Goal: Information Seeking & Learning: Understand process/instructions

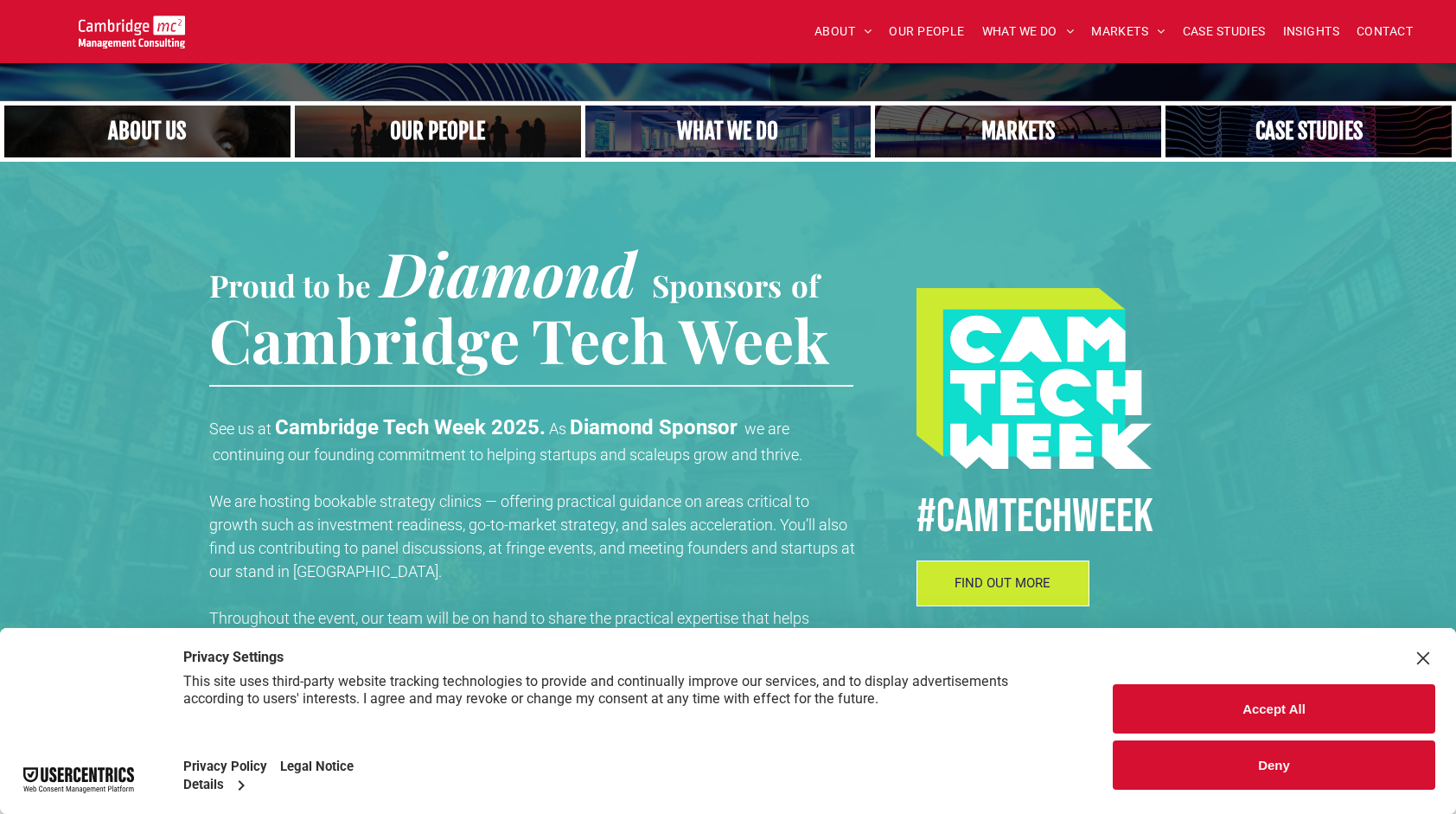
scroll to position [346, 0]
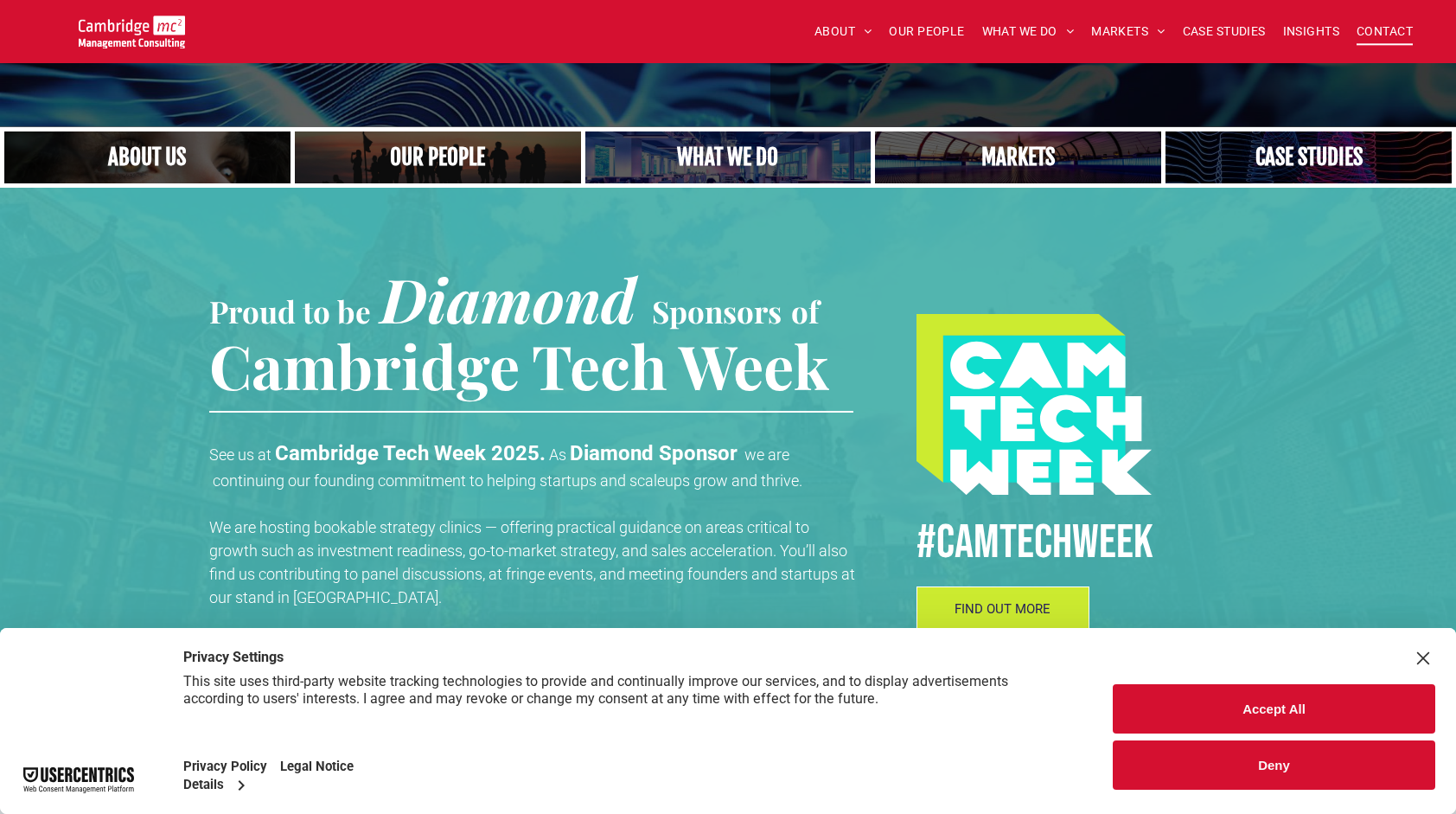
click at [1406, 38] on span "CONTACT" at bounding box center [1384, 31] width 56 height 27
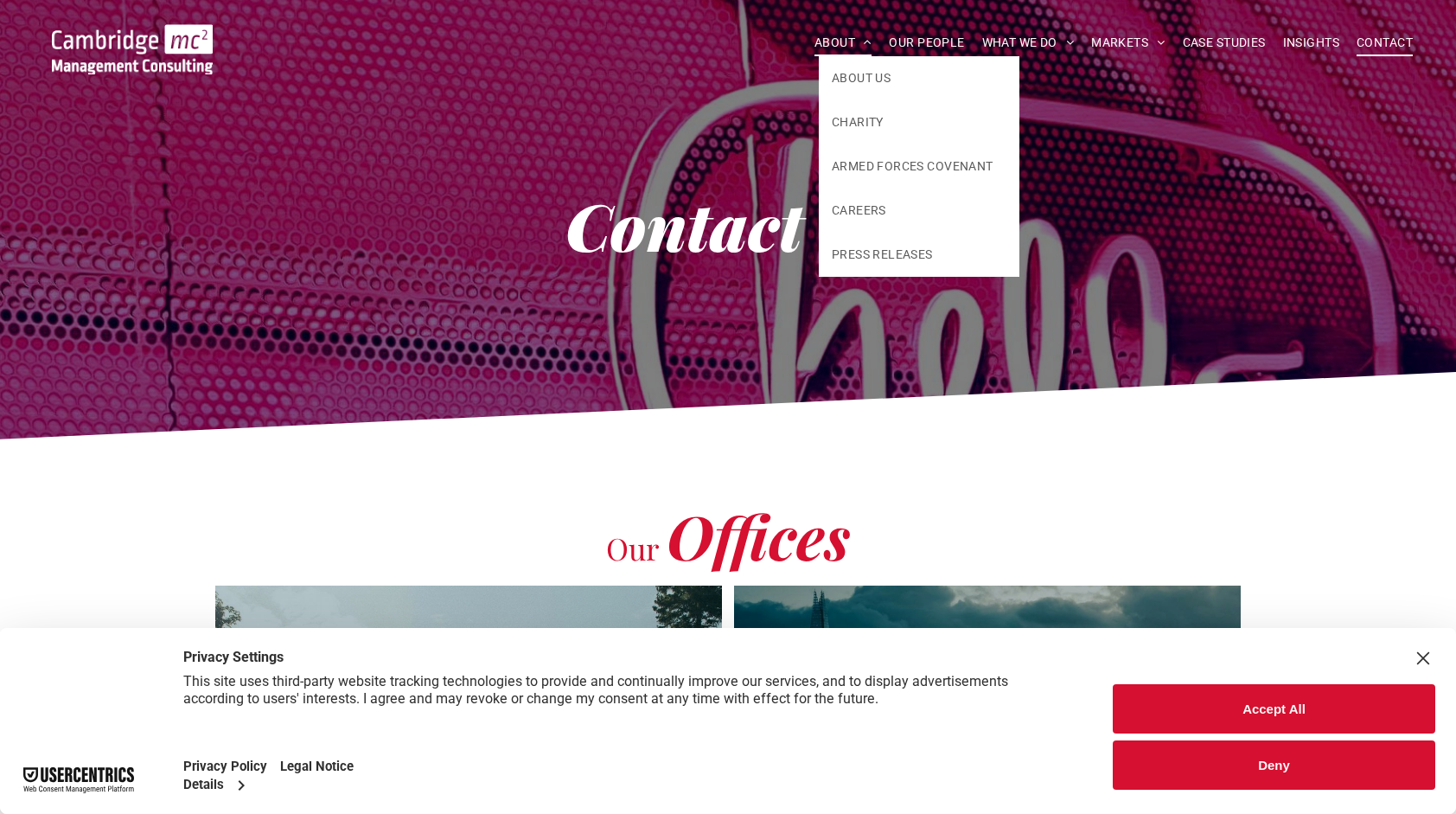
click at [871, 42] on link "ABOUT" at bounding box center [843, 43] width 75 height 27
click at [867, 76] on span "ABOUT US" at bounding box center [861, 78] width 59 height 18
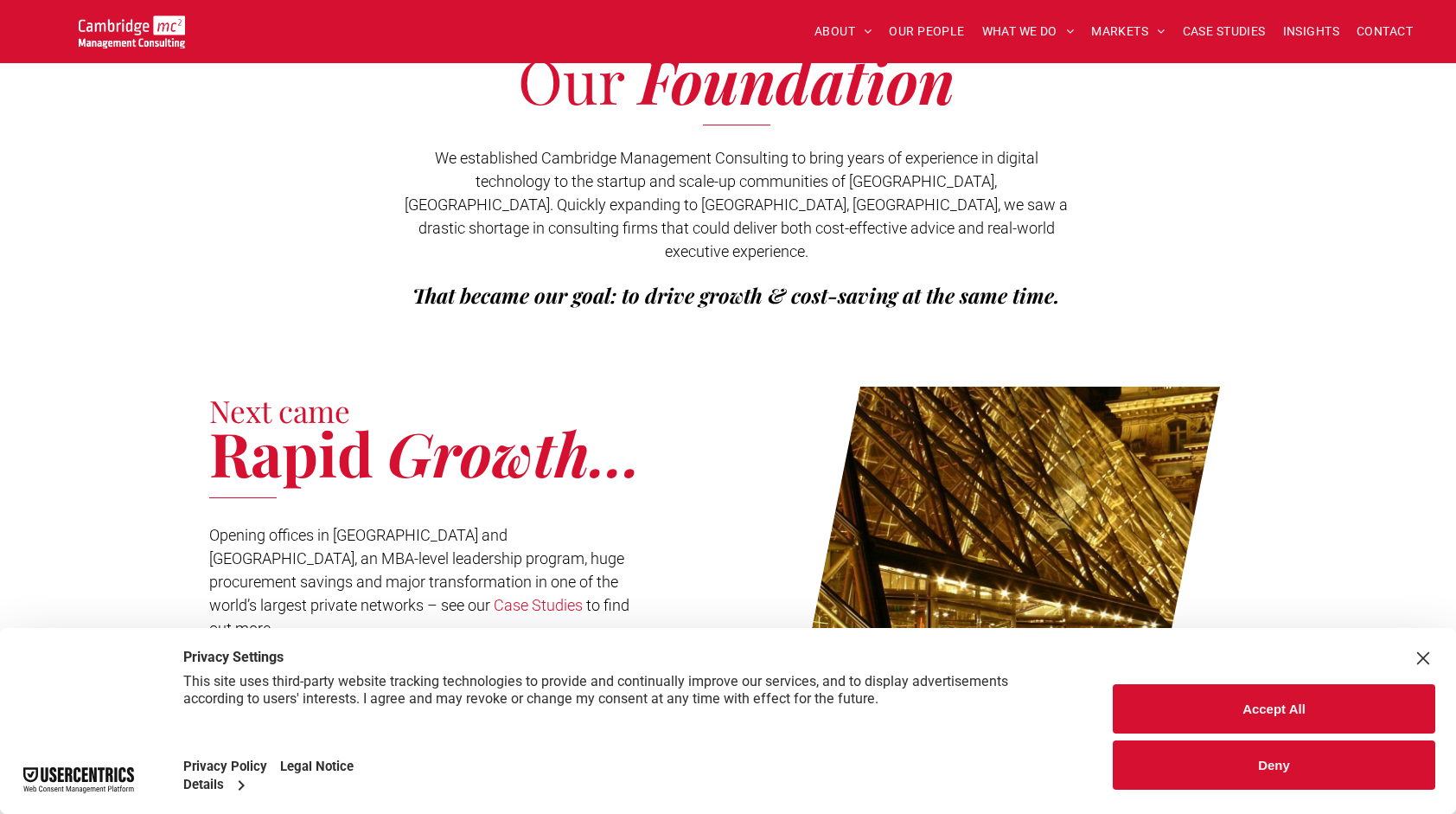
scroll to position [432, 0]
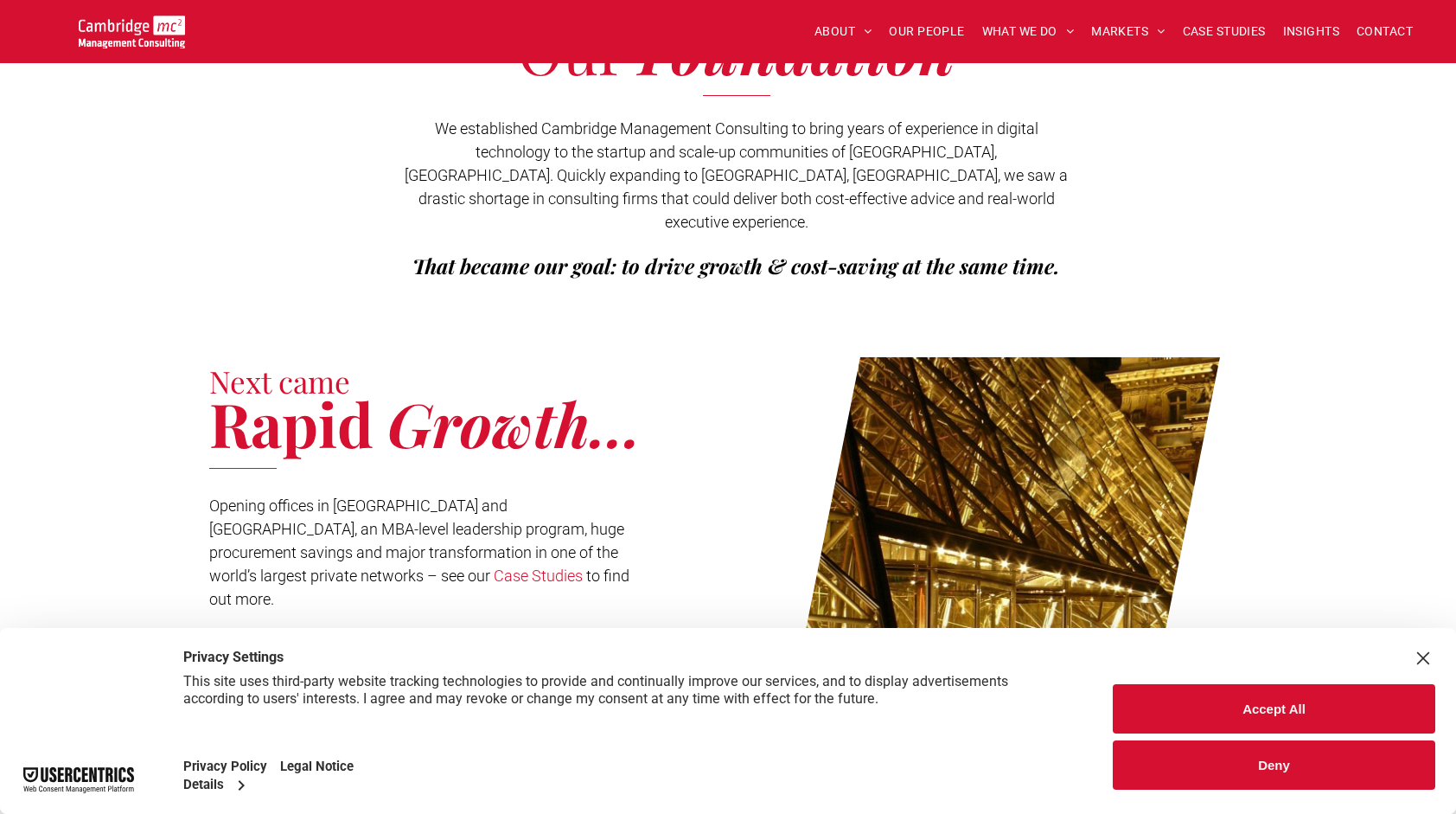
click at [1424, 662] on div "Close Layer" at bounding box center [1424, 659] width 25 height 25
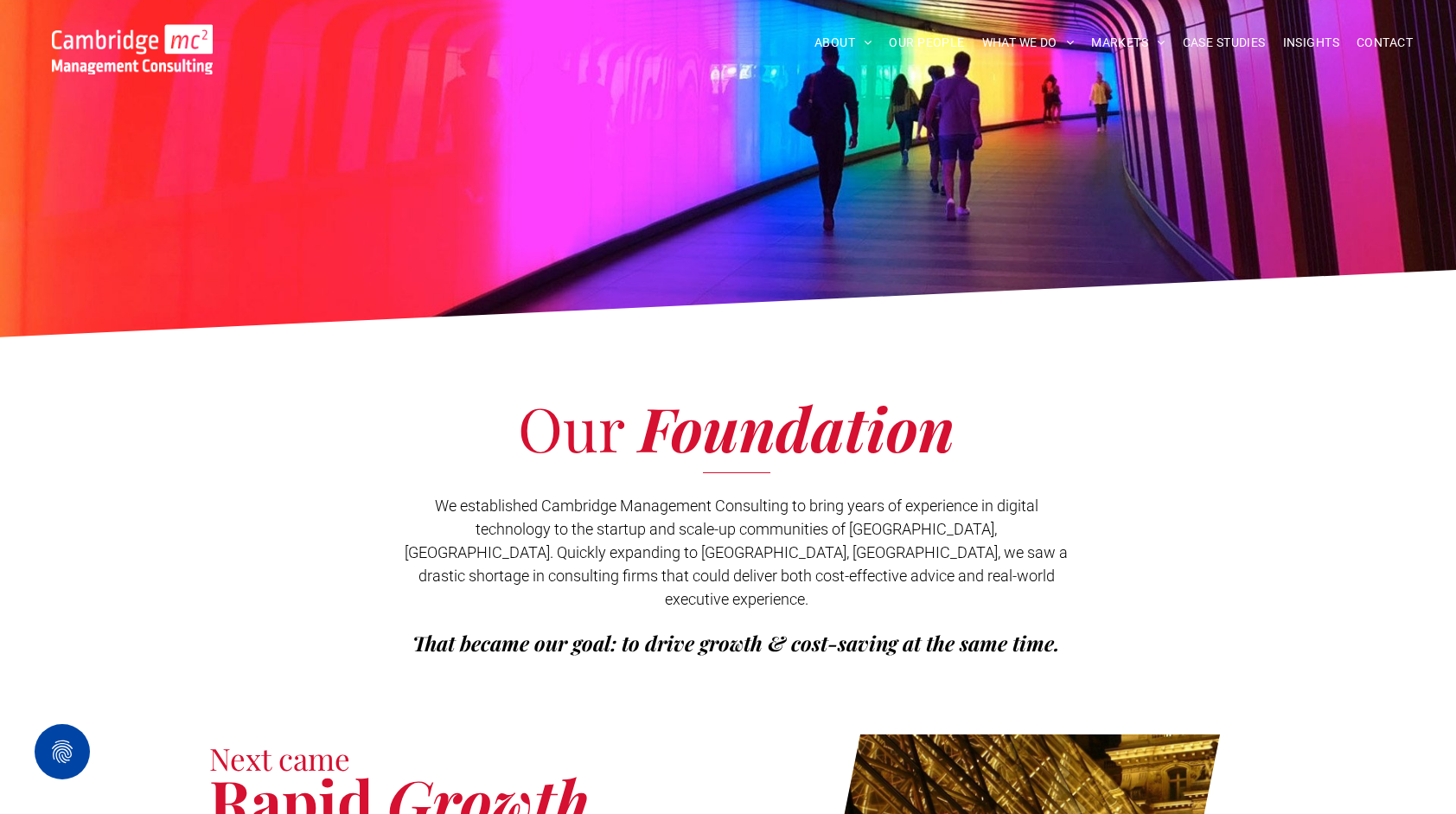
scroll to position [0, 0]
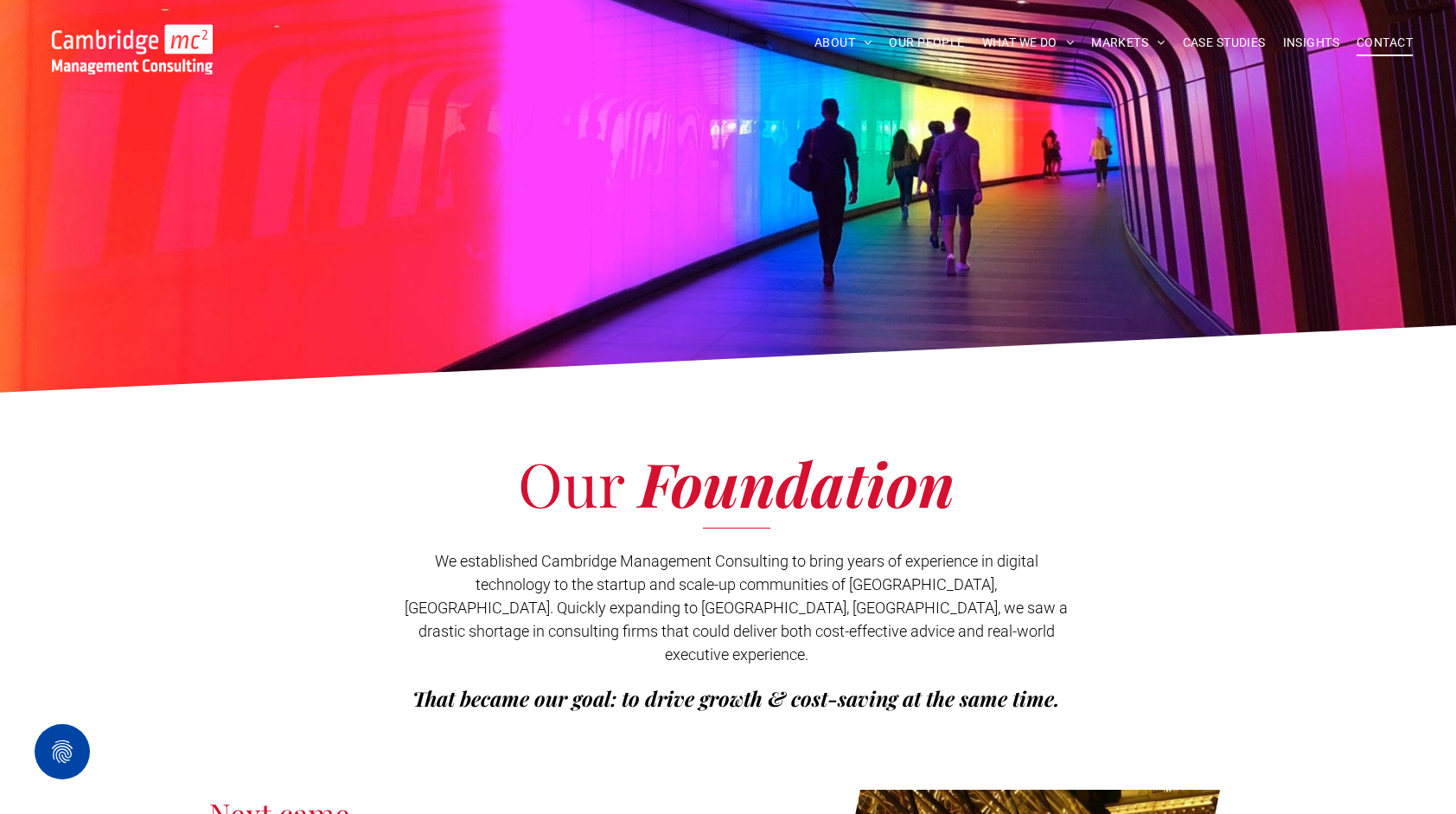
click at [1391, 45] on span "CONTACT" at bounding box center [1384, 43] width 56 height 27
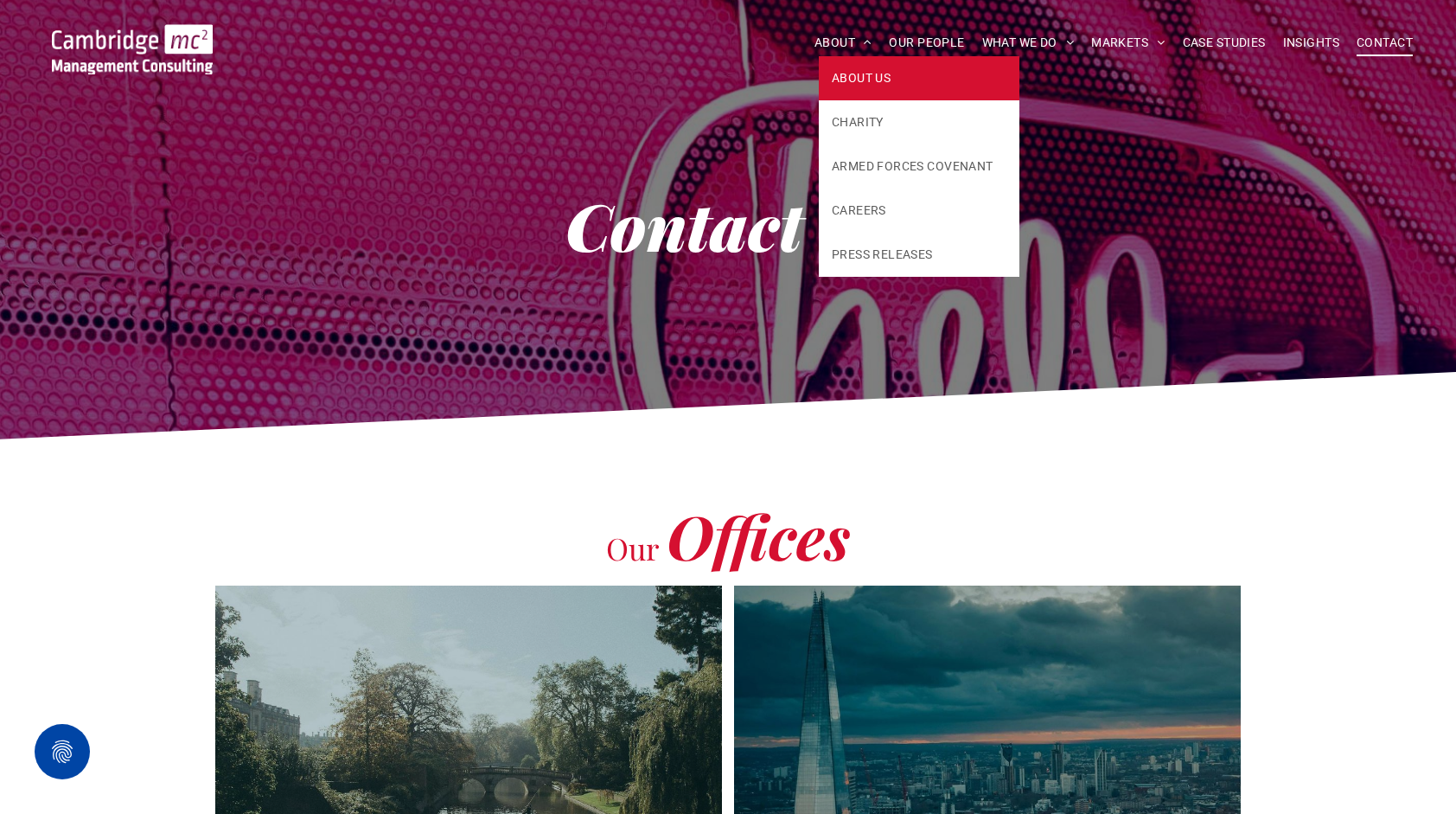
click at [866, 75] on span "ABOUT US" at bounding box center [861, 78] width 59 height 18
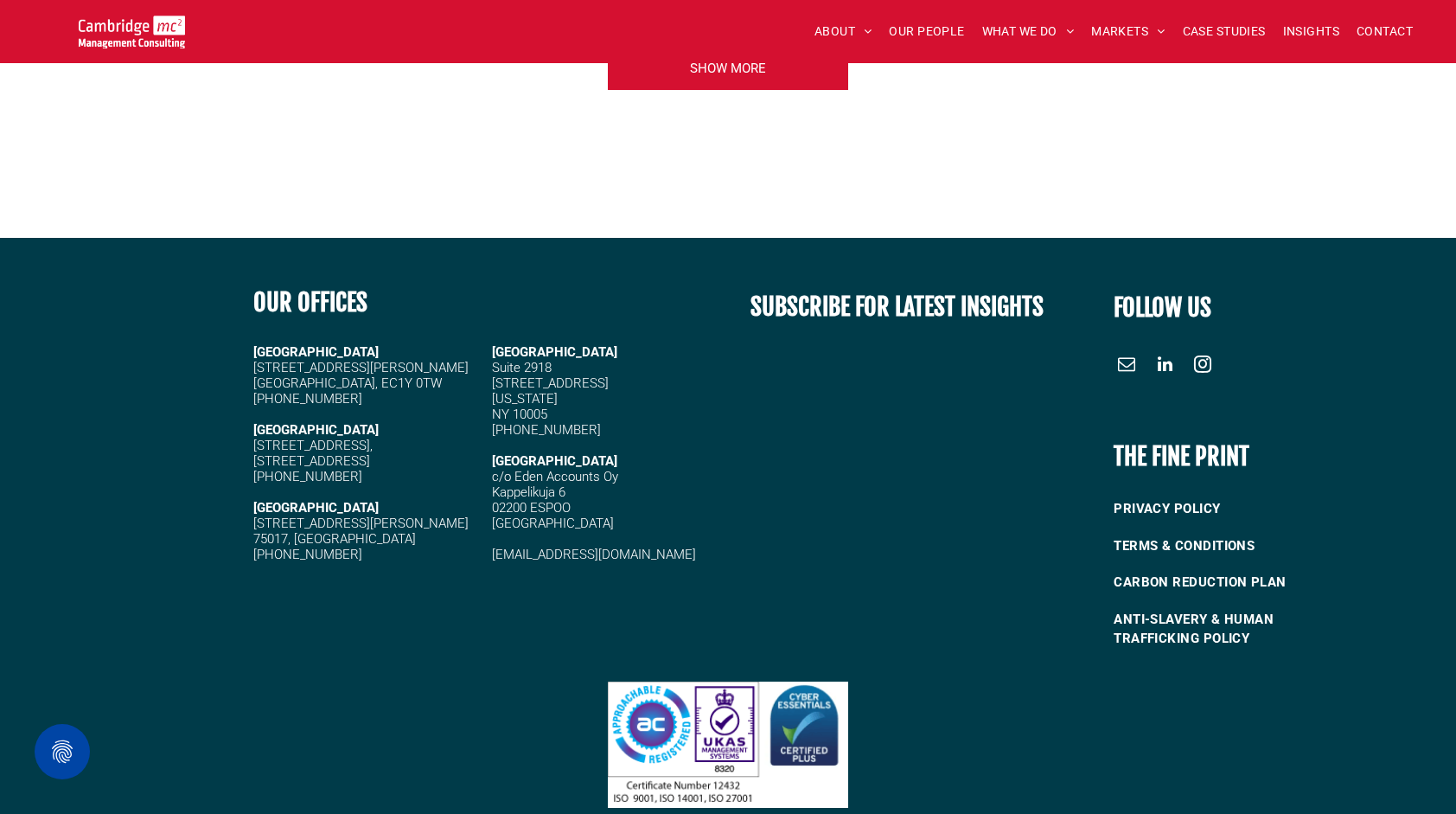
scroll to position [4545, 0]
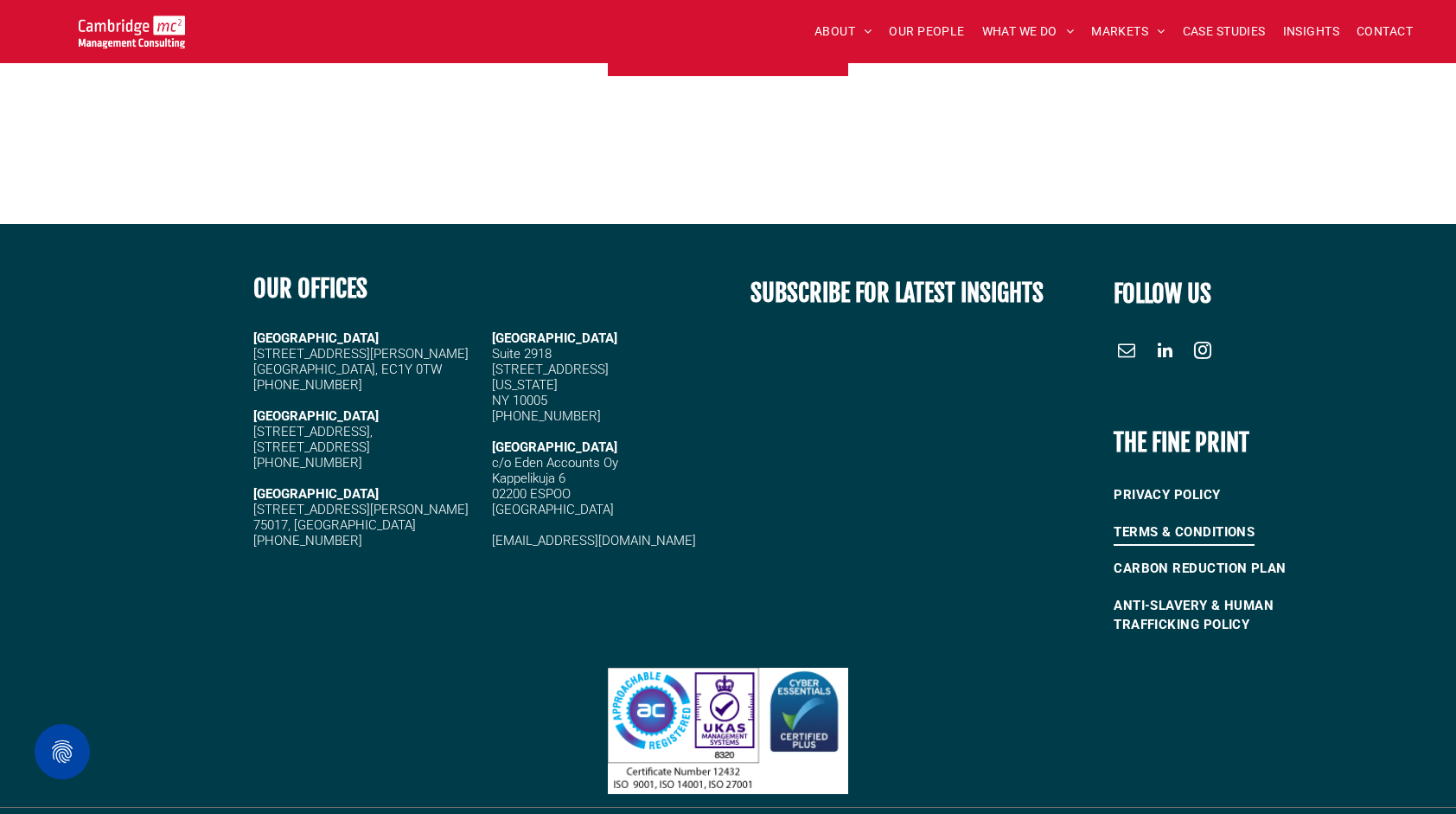
click at [1215, 518] on span "TERMS & CONDITIONS" at bounding box center [1184, 533] width 141 height 28
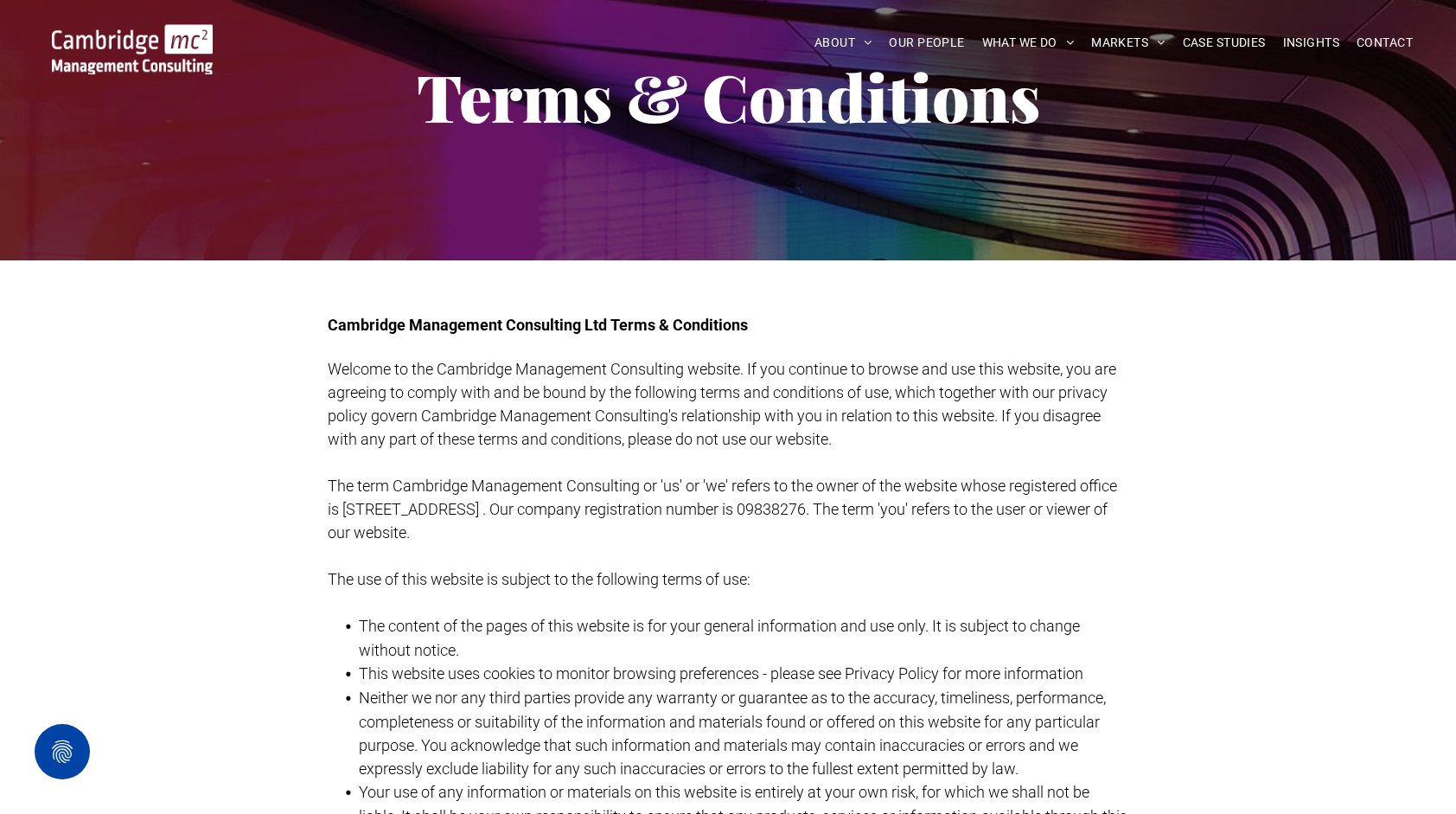
scroll to position [173, 0]
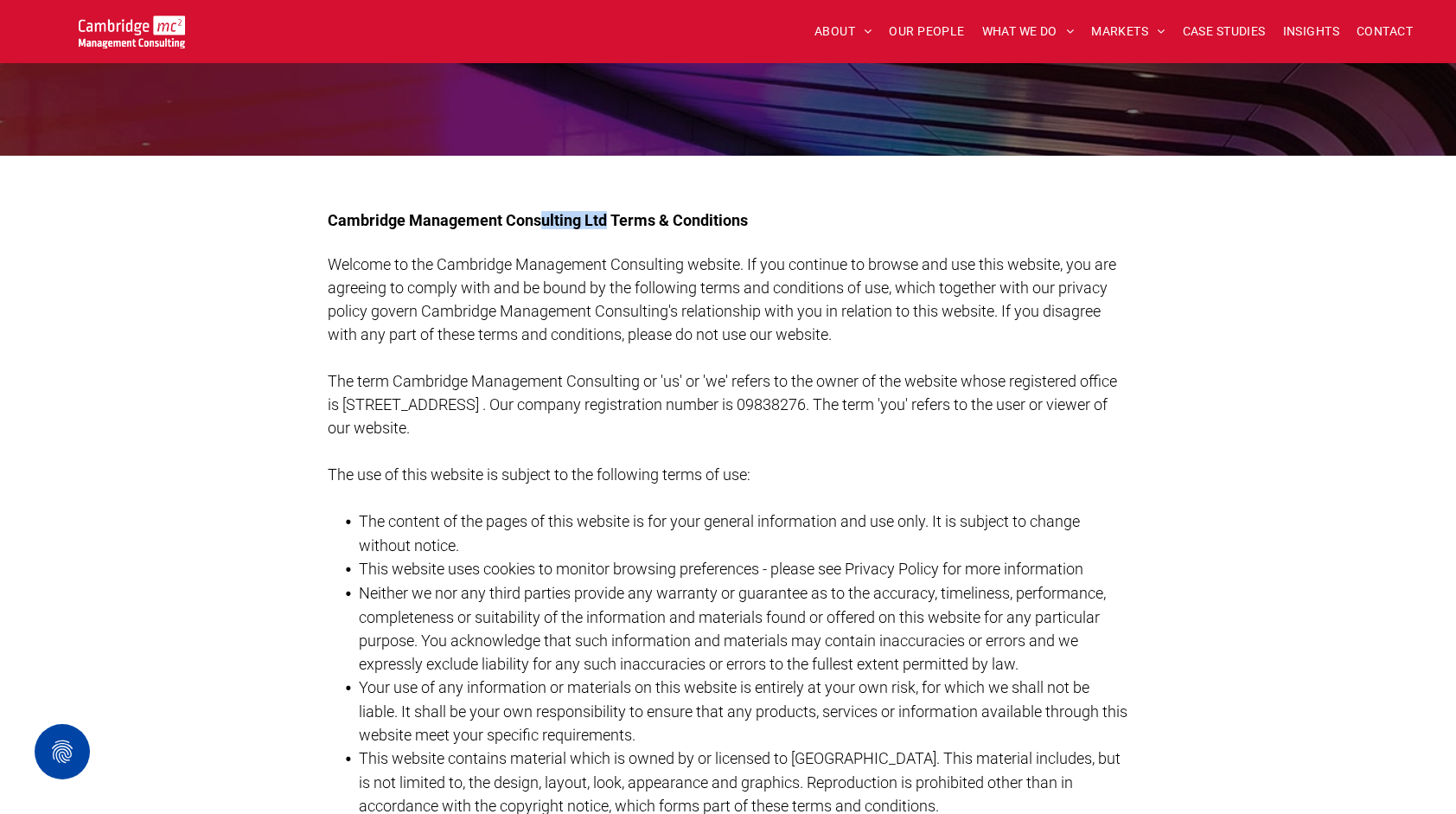
drag, startPoint x: 604, startPoint y: 217, endPoint x: 542, endPoint y: 214, distance: 62.1
click at [542, 214] on span "Cambridge Management Consulting Ltd Terms & Conditions" at bounding box center [538, 220] width 421 height 18
click at [802, 301] on span "Welcome to the Cambridge Management Consulting website. If you continue to brow…" at bounding box center [722, 298] width 789 height 88
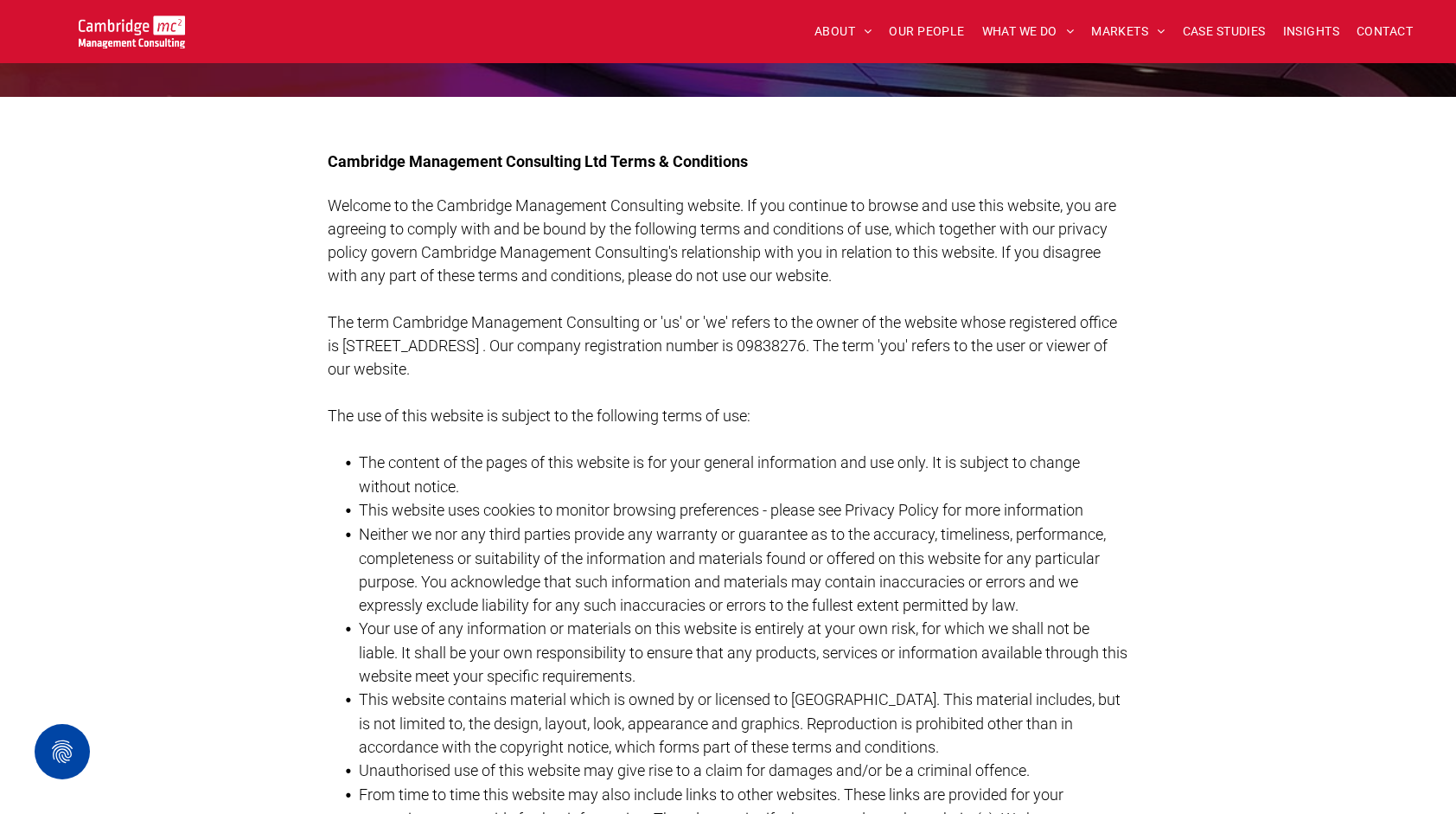
scroll to position [260, 0]
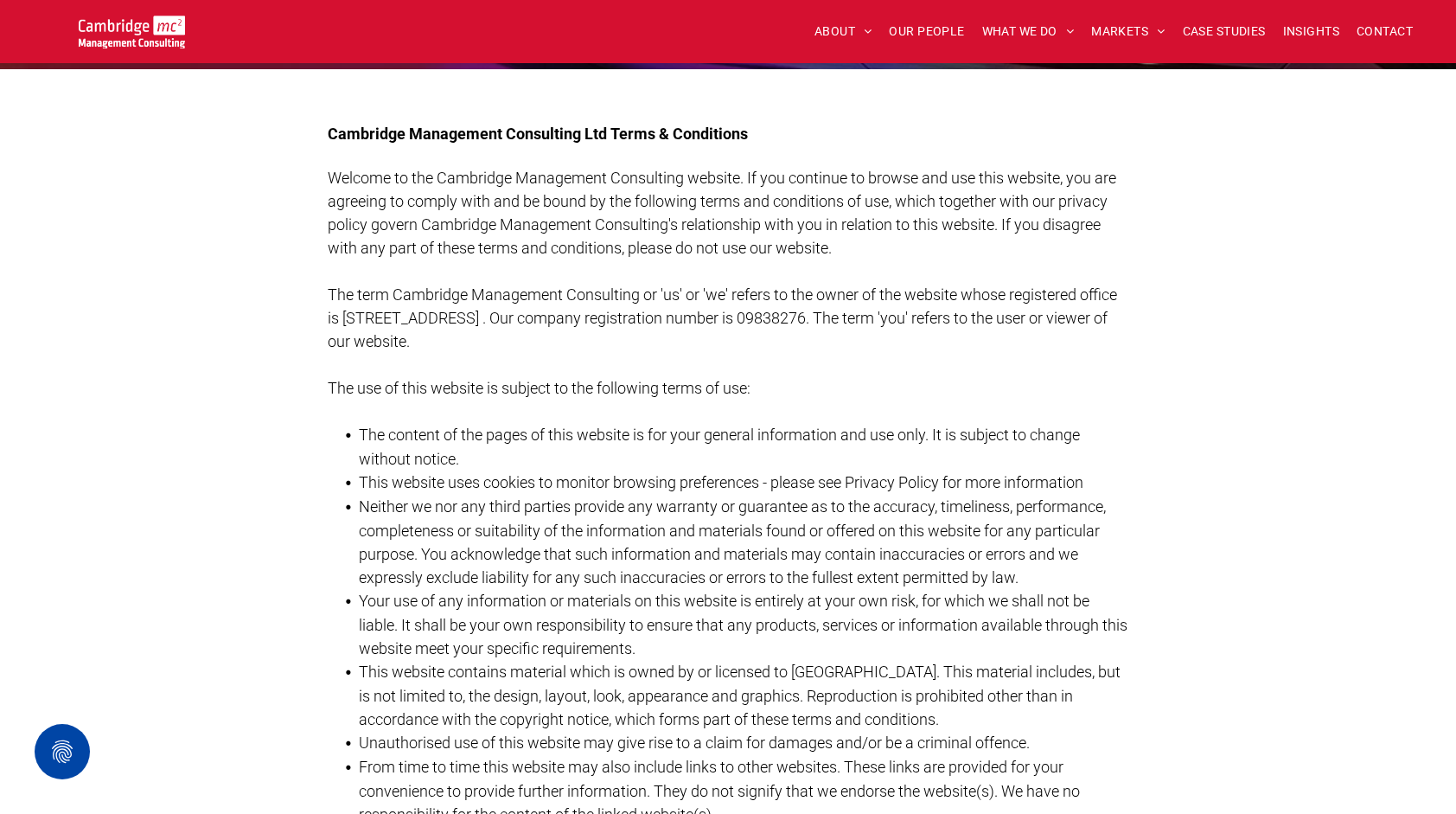
click at [714, 321] on span "The term Cambridge Management Consulting or 'us' or 'we' refers to the owner of…" at bounding box center [722, 317] width 789 height 64
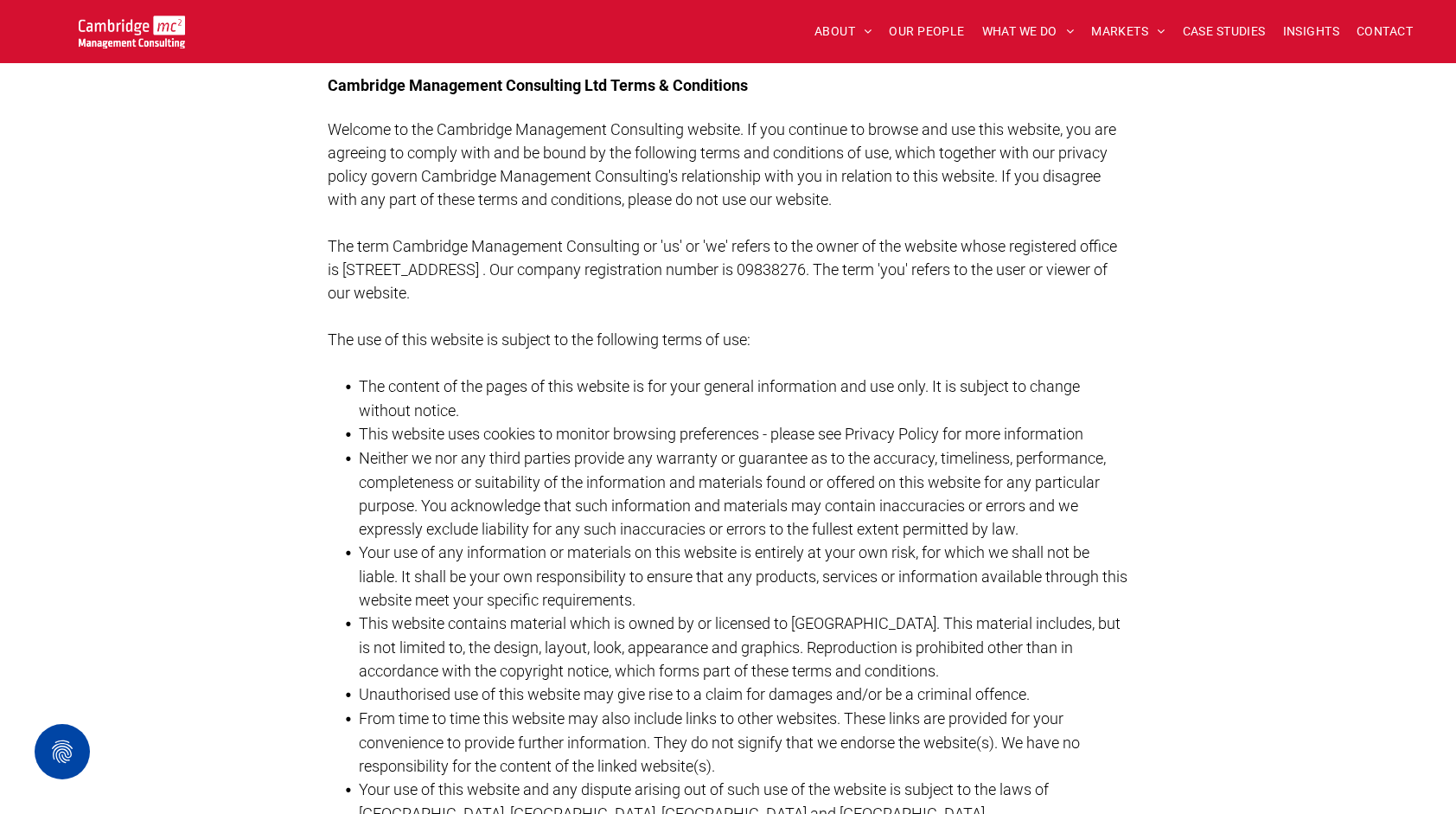
scroll to position [346, 0]
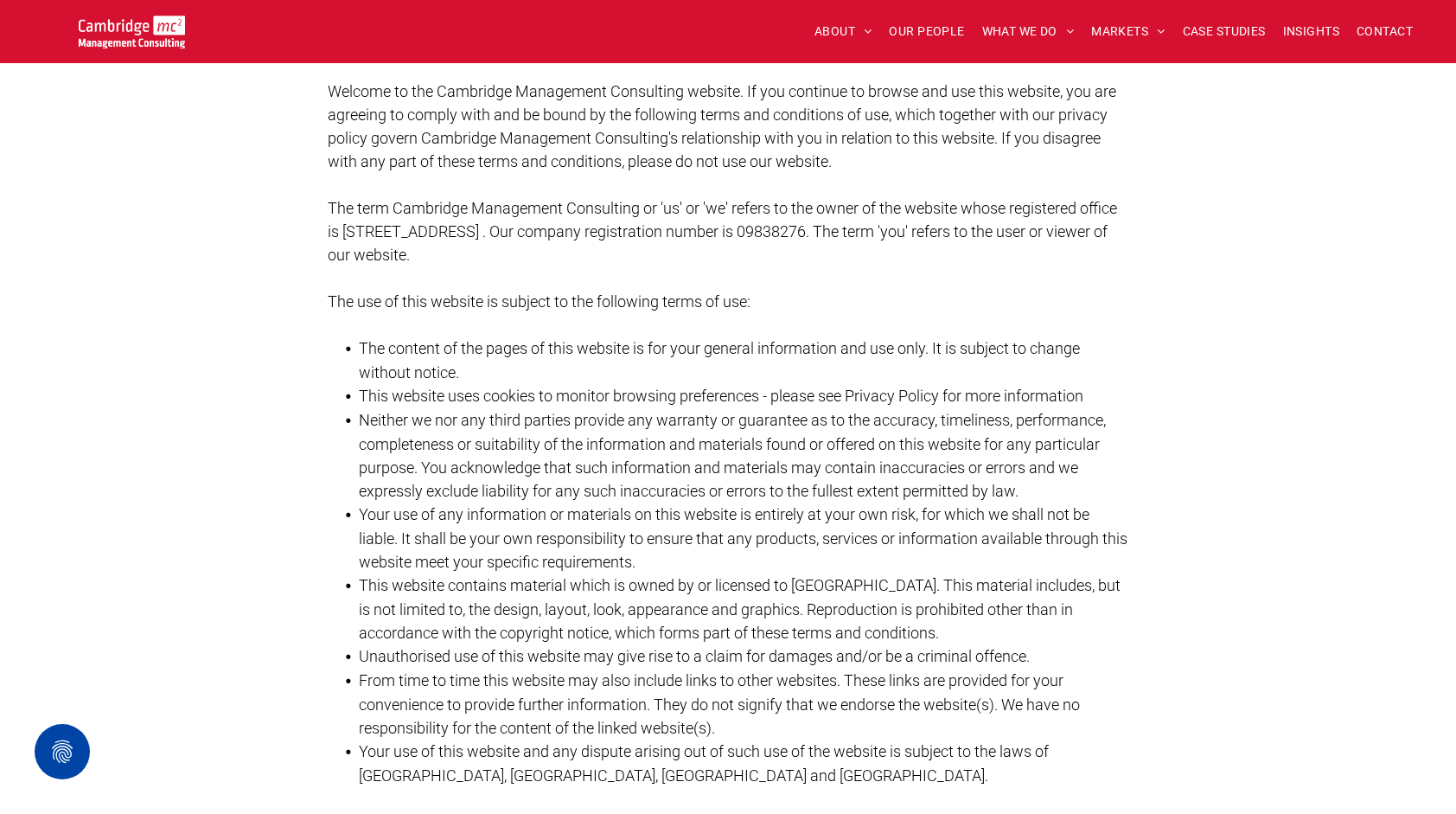
click at [701, 350] on span "The content of the pages of this website is for your general information and us…" at bounding box center [719, 360] width 721 height 43
